Goal: Information Seeking & Learning: Learn about a topic

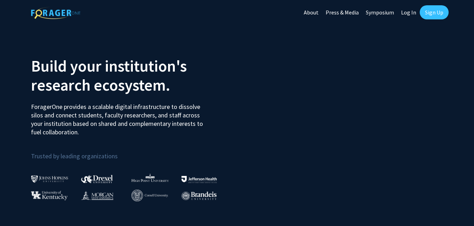
click at [315, 13] on link "About" at bounding box center [311, 12] width 22 height 25
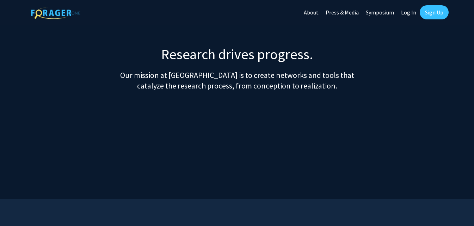
click at [308, 14] on link "About" at bounding box center [311, 12] width 22 height 25
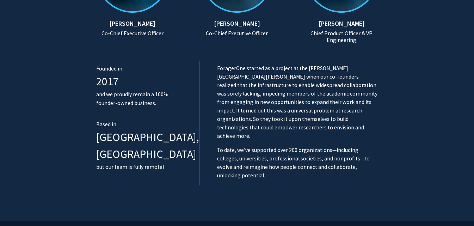
scroll to position [767, 0]
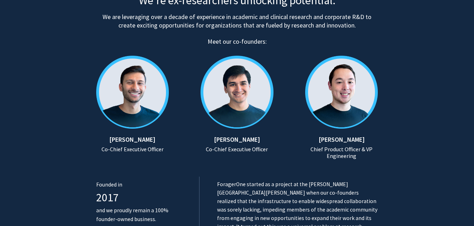
scroll to position [317, 0]
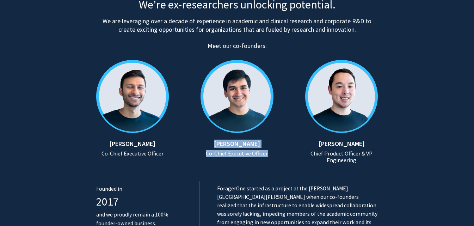
drag, startPoint x: 227, startPoint y: 144, endPoint x: 271, endPoint y: 153, distance: 45.0
click at [271, 153] on div "[PERSON_NAME] Co-Chief Executive Officer" at bounding box center [237, 110] width 98 height 114
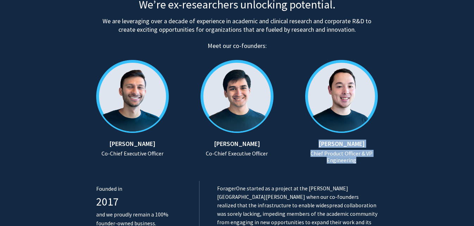
drag, startPoint x: 320, startPoint y: 142, endPoint x: 362, endPoint y: 161, distance: 45.7
click at [362, 161] on div "[PERSON_NAME] Chief Product Officer & VP Engineering" at bounding box center [334, 152] width 87 height 24
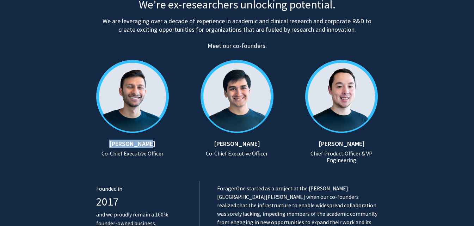
drag, startPoint x: 109, startPoint y: 146, endPoint x: 169, endPoint y: 141, distance: 60.4
click at [169, 141] on div "[PERSON_NAME] Co-Chief Executive Officer" at bounding box center [139, 148] width 87 height 17
copy h5 "[PERSON_NAME]"
click at [107, 145] on h5 "[PERSON_NAME]" at bounding box center [132, 144] width 73 height 8
drag, startPoint x: 109, startPoint y: 143, endPoint x: 166, endPoint y: 150, distance: 57.5
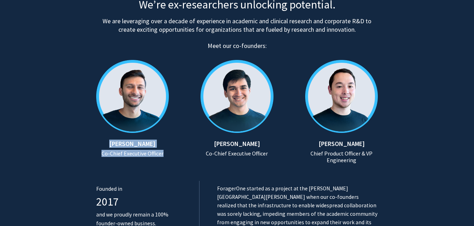
click at [166, 150] on div "Ansh Bhammar Co-Chief Executive Officer" at bounding box center [139, 148] width 87 height 17
copy div "Ansh Bhammar Co-Chief Executive Officer"
